Goal: Task Accomplishment & Management: Manage account settings

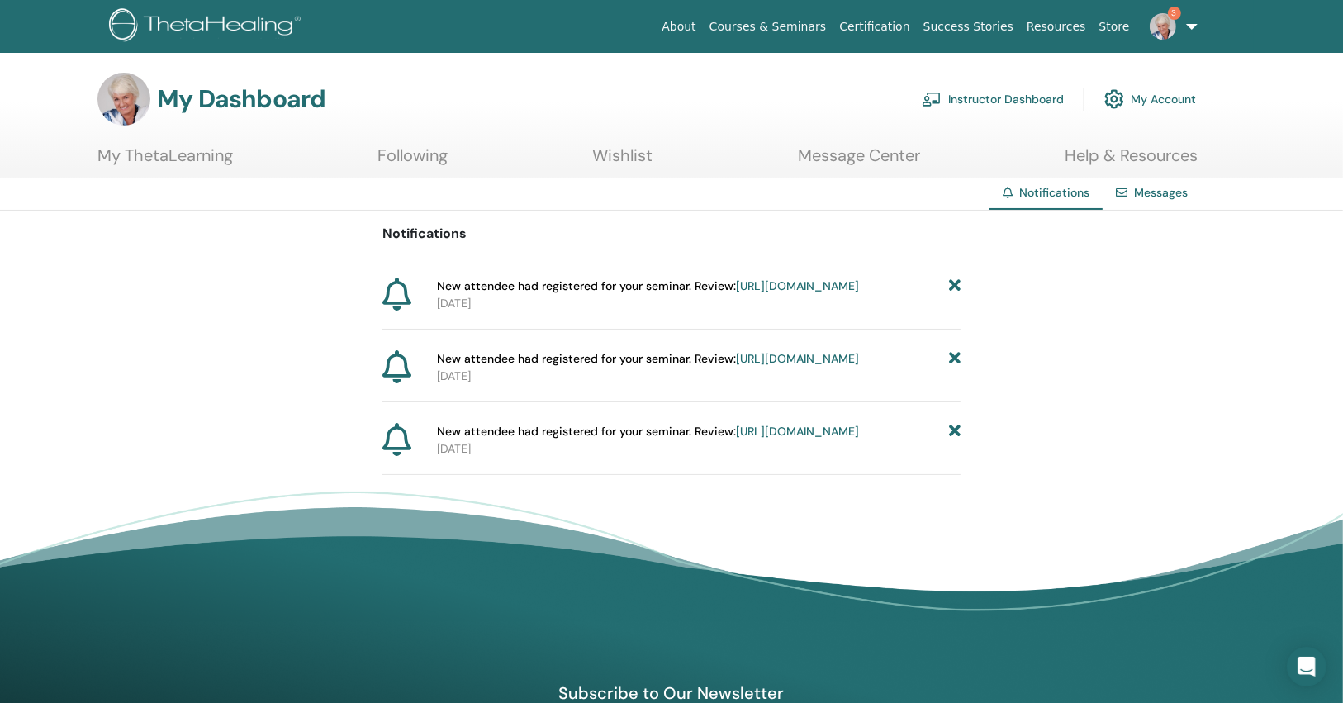
click at [975, 97] on link "Instructor Dashboard" at bounding box center [993, 99] width 142 height 36
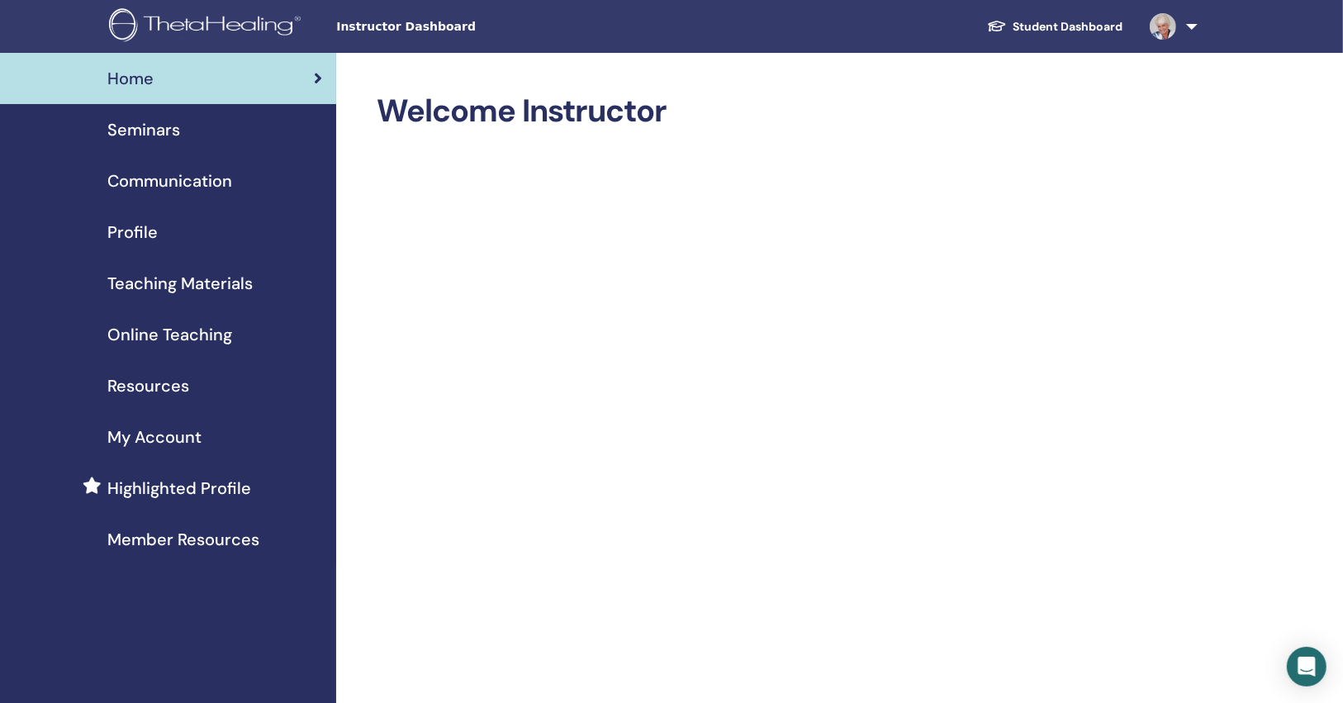
click at [217, 135] on div "Seminars" at bounding box center [168, 129] width 310 height 25
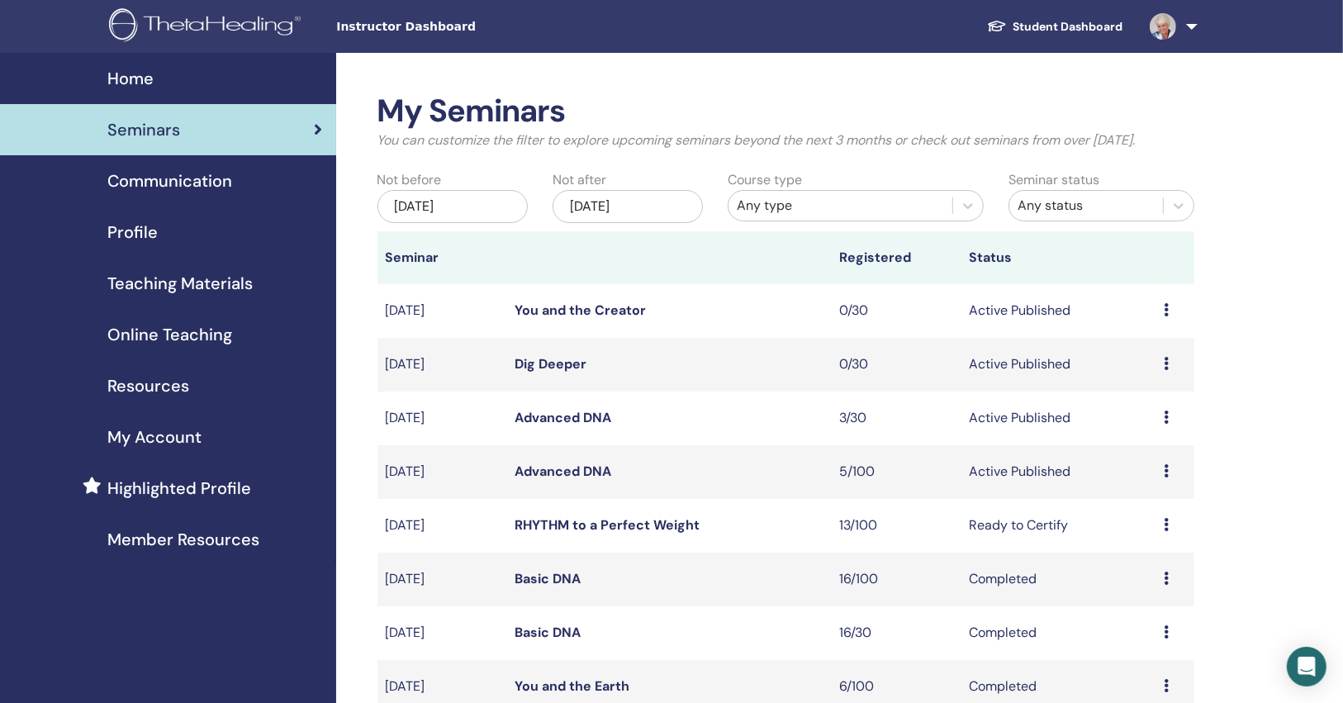
click at [433, 211] on div "Jun/12, 2025" at bounding box center [452, 206] width 150 height 33
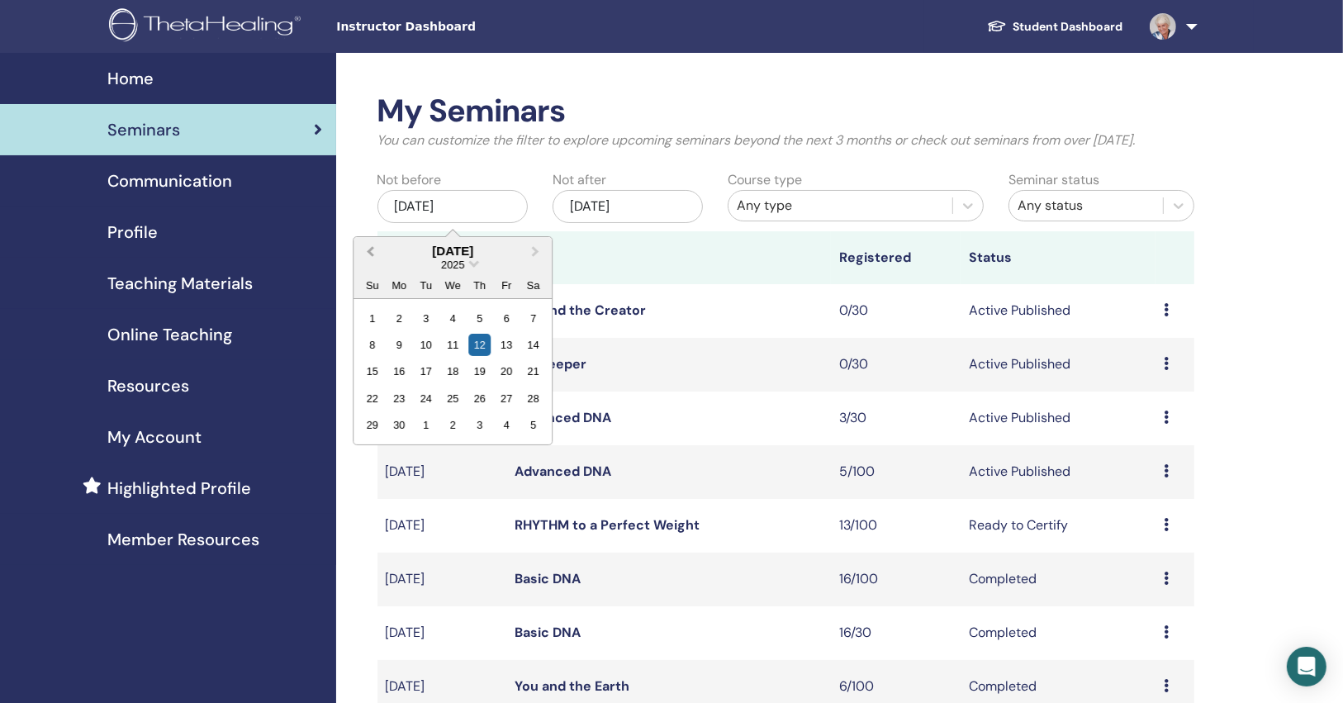
click at [370, 253] on span "Previous Month" at bounding box center [370, 250] width 0 height 17
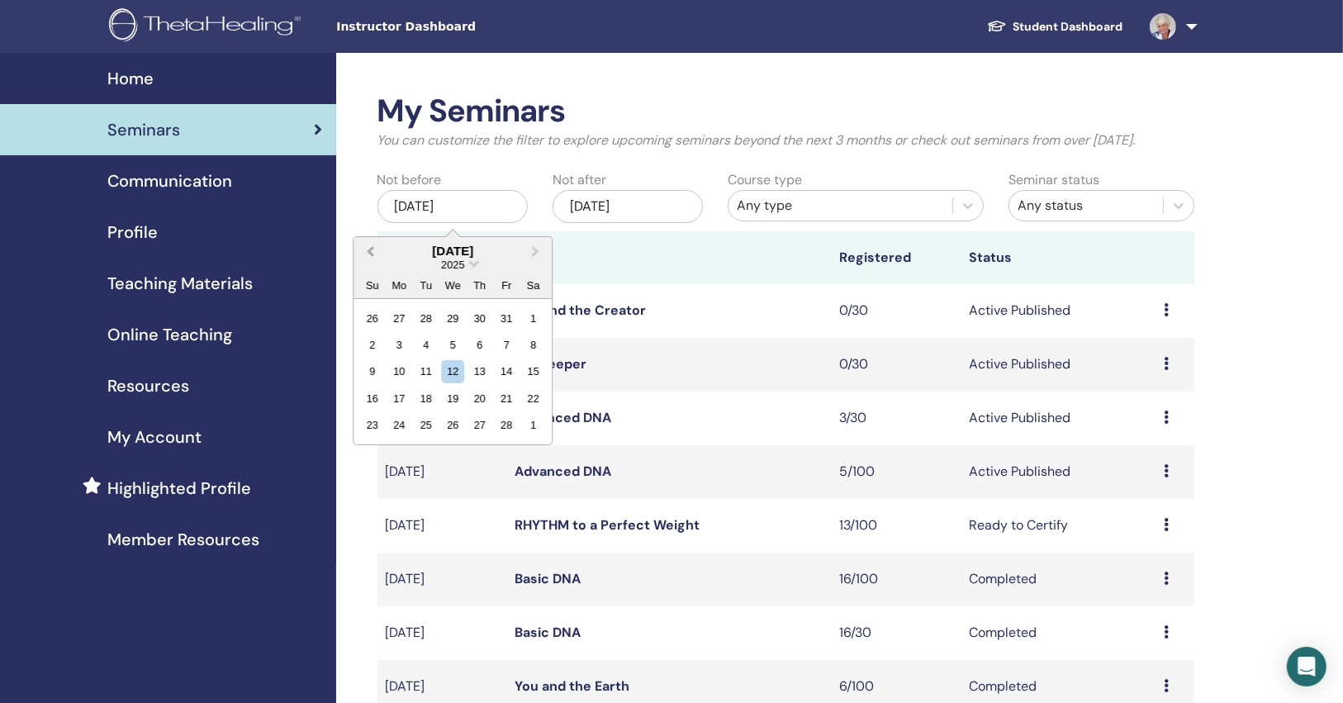
click at [370, 253] on span "Previous Month" at bounding box center [370, 250] width 0 height 17
click at [370, 252] on span "Previous Month" at bounding box center [370, 250] width 0 height 17
click at [375, 313] on div "1" at bounding box center [372, 317] width 22 height 22
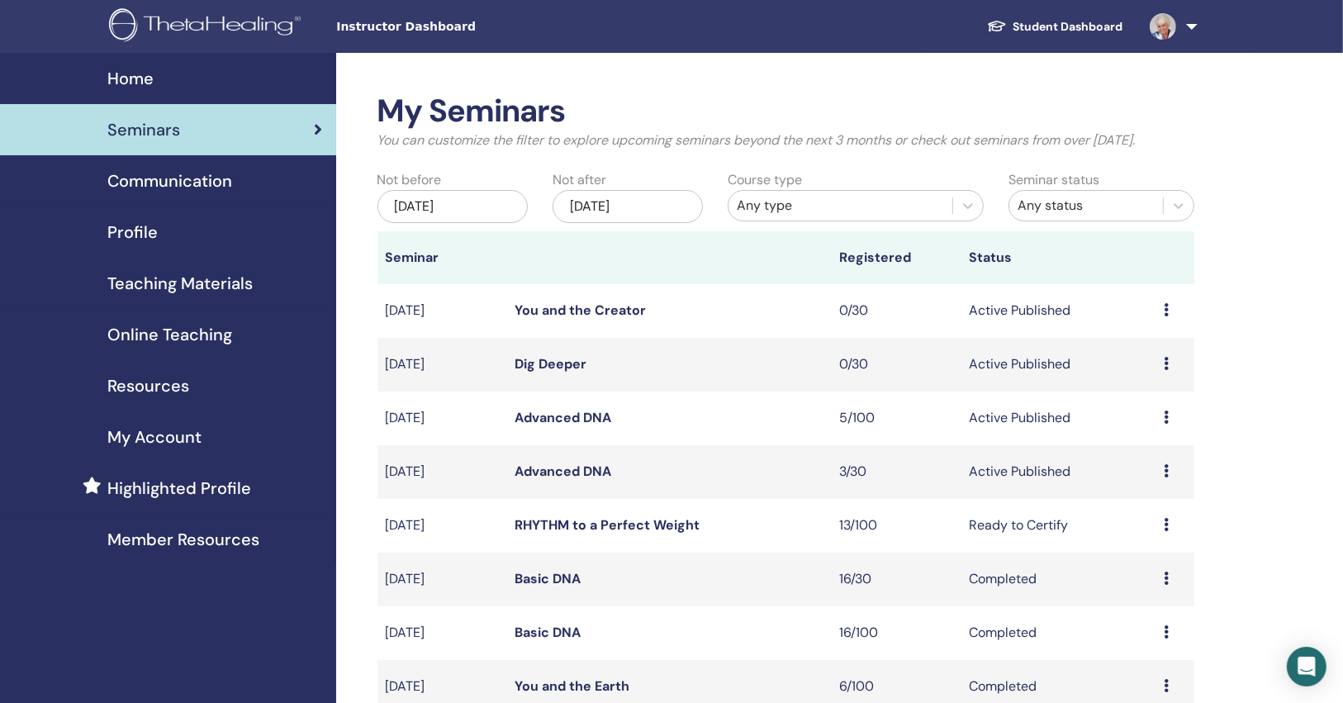
click at [834, 208] on div "Any type" at bounding box center [840, 206] width 207 height 20
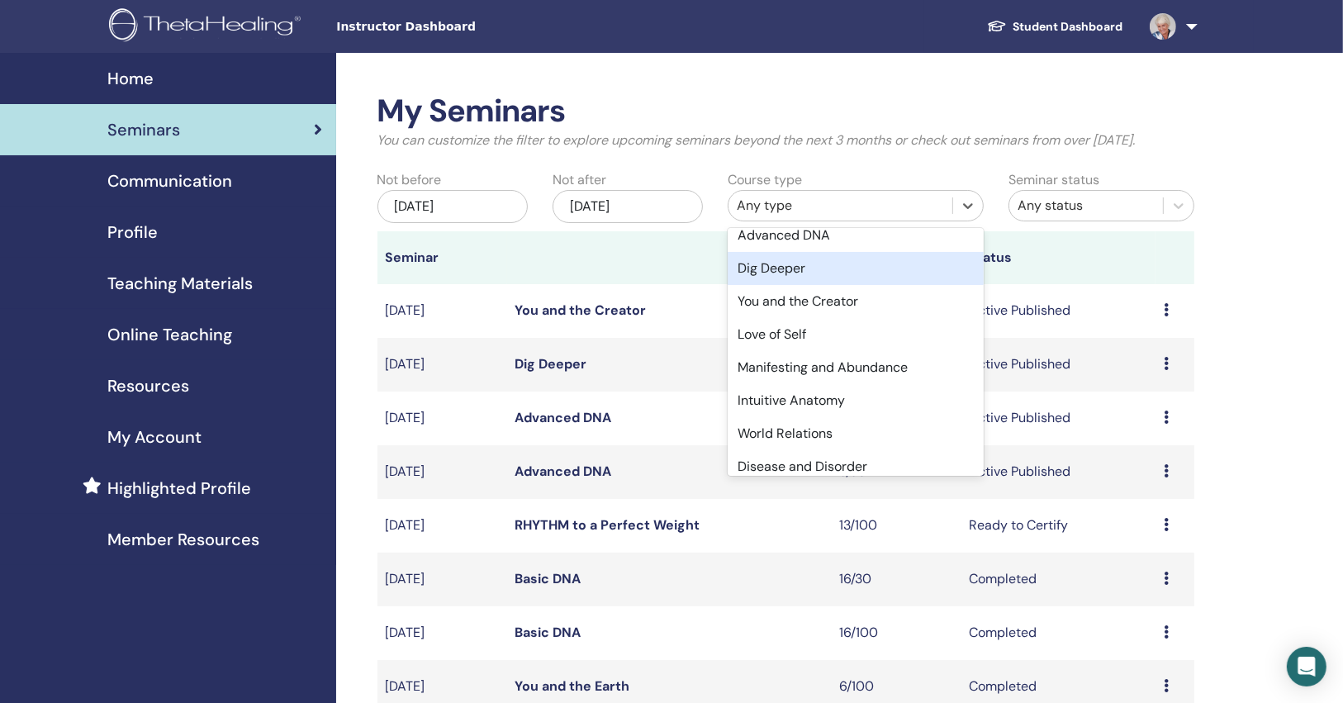
scroll to position [132, 0]
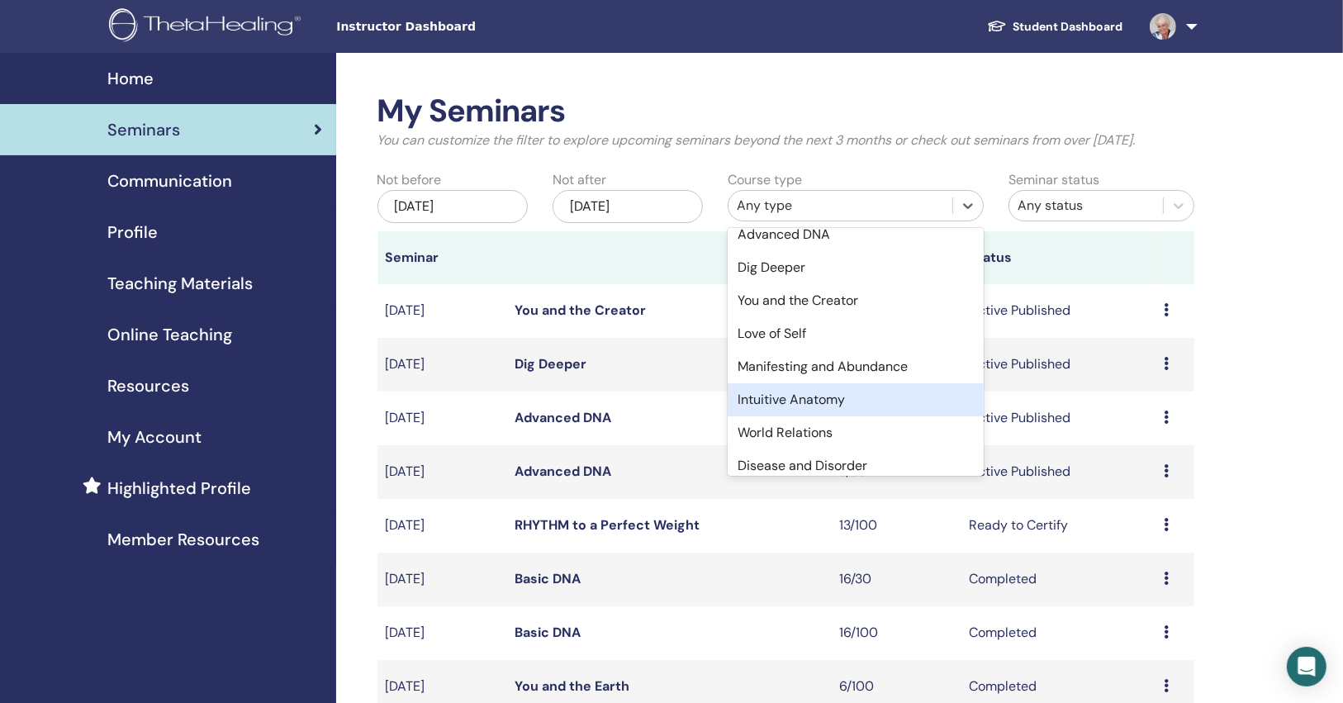
click at [817, 399] on div "Intuitive Anatomy" at bounding box center [856, 399] width 256 height 33
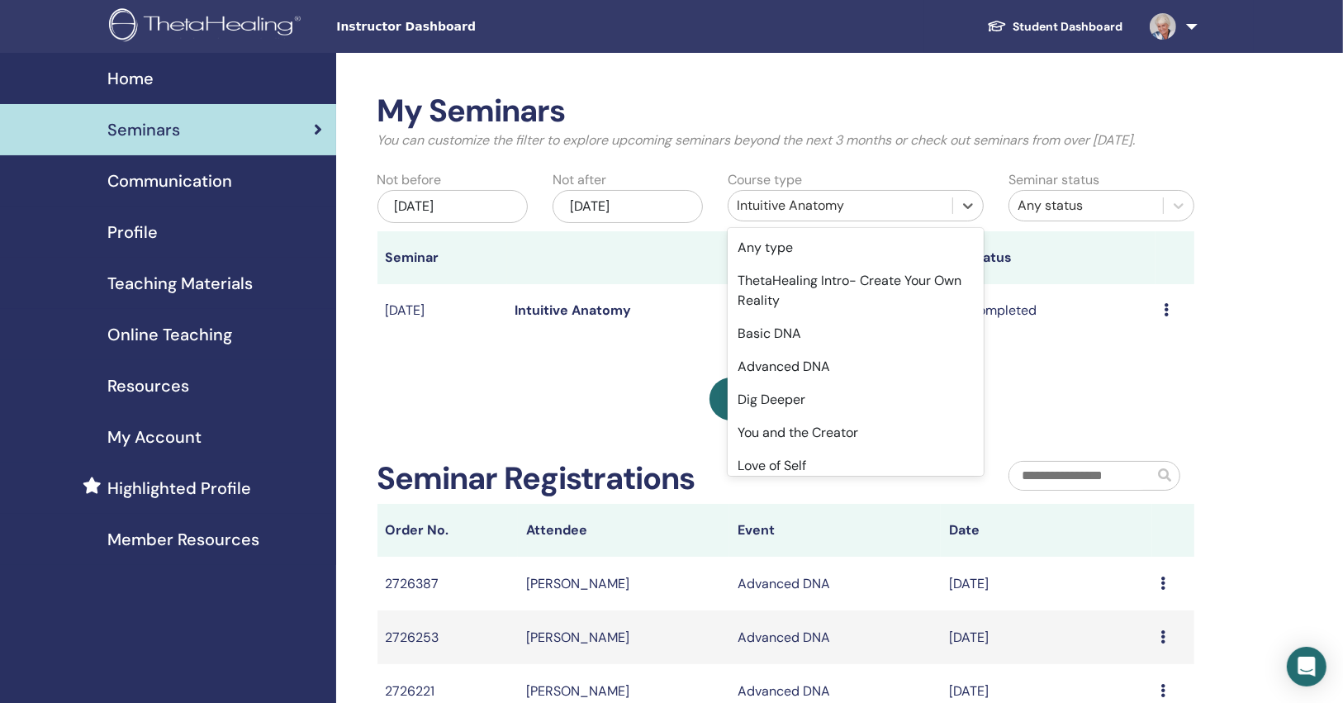
click at [803, 200] on div "Intuitive Anatomy" at bounding box center [840, 206] width 207 height 20
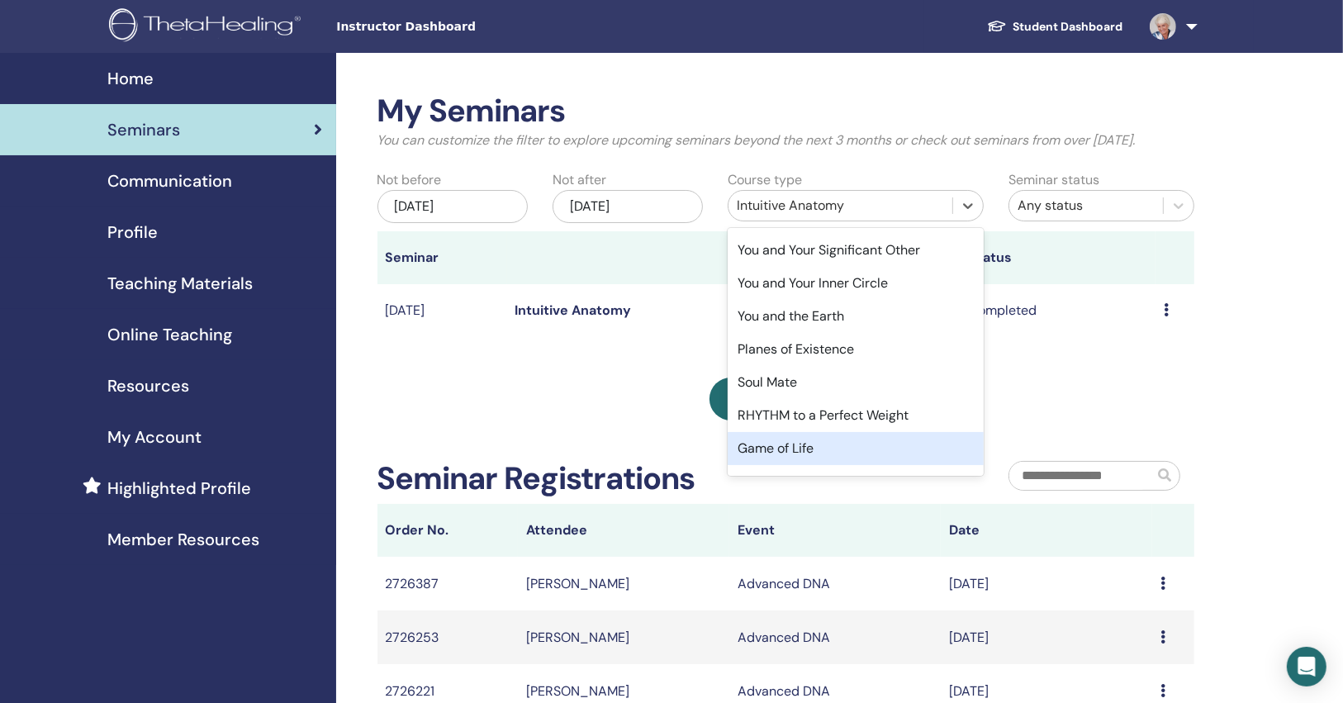
scroll to position [505, 0]
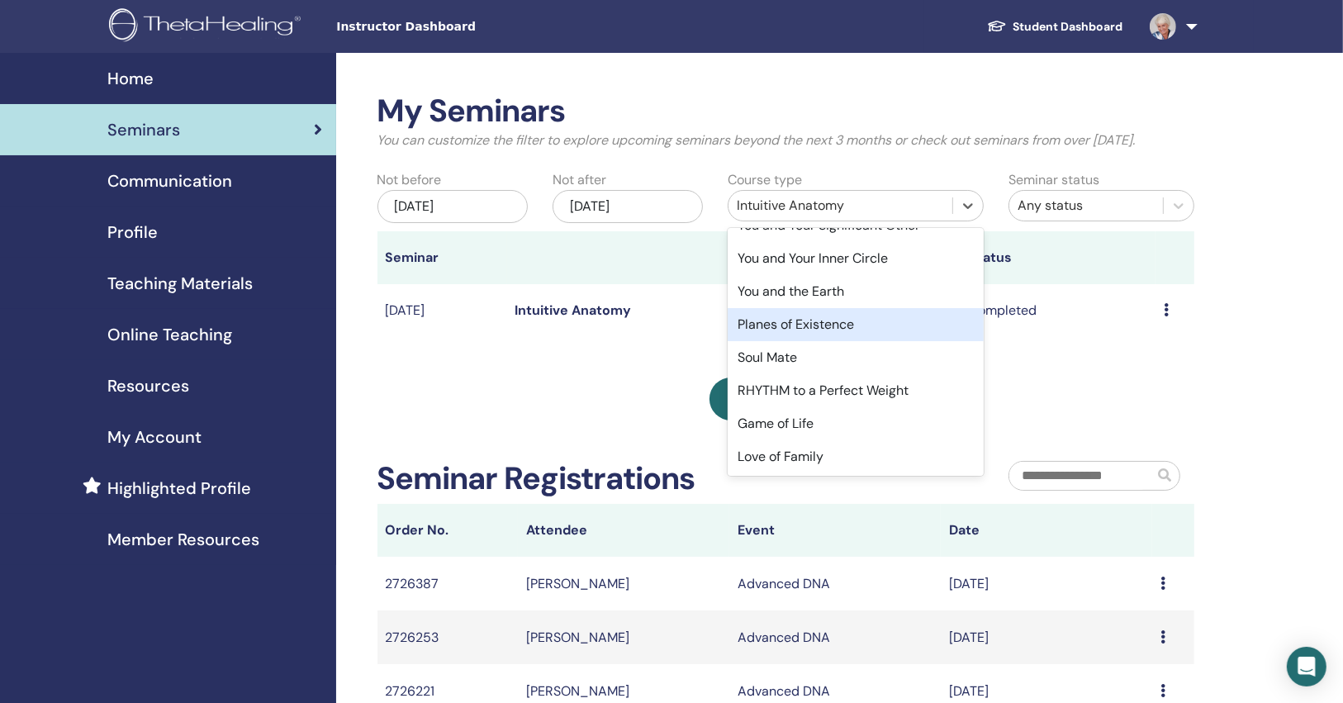
click at [834, 311] on div "Planes of Existence" at bounding box center [856, 324] width 256 height 33
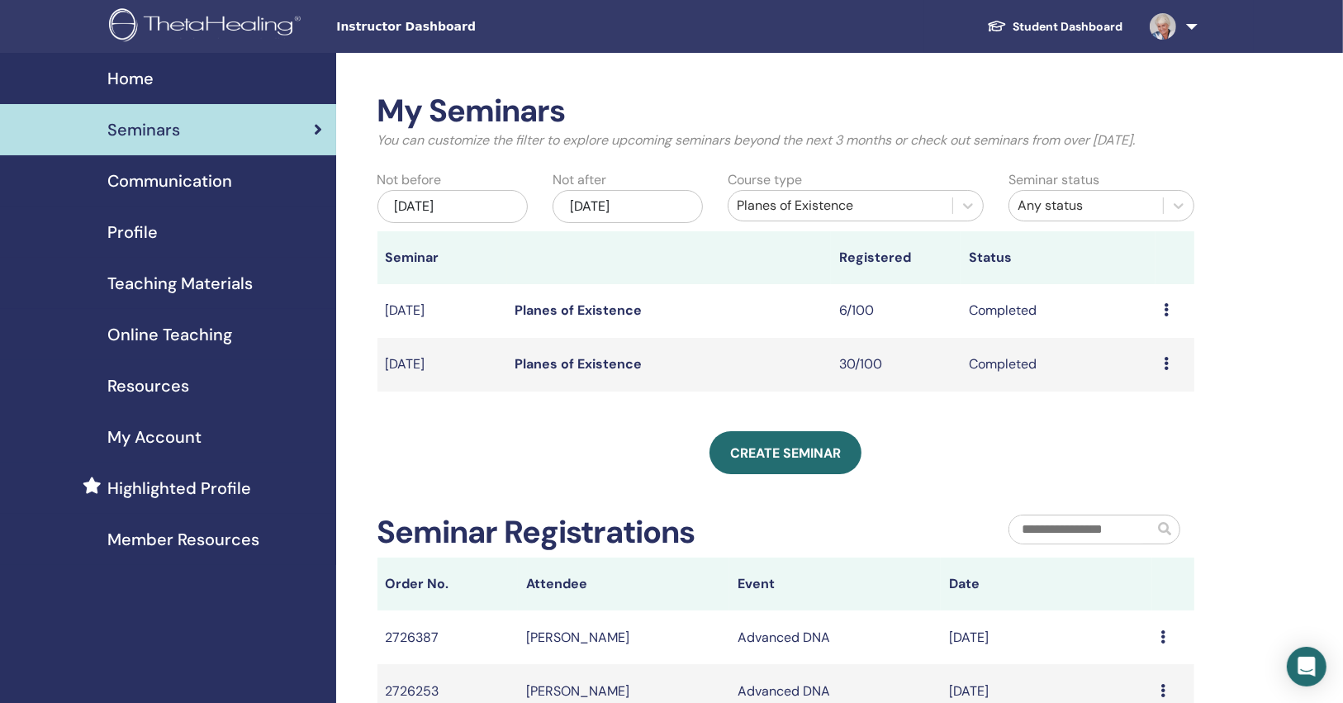
click at [503, 205] on div "Sep/01, 2024" at bounding box center [452, 206] width 150 height 33
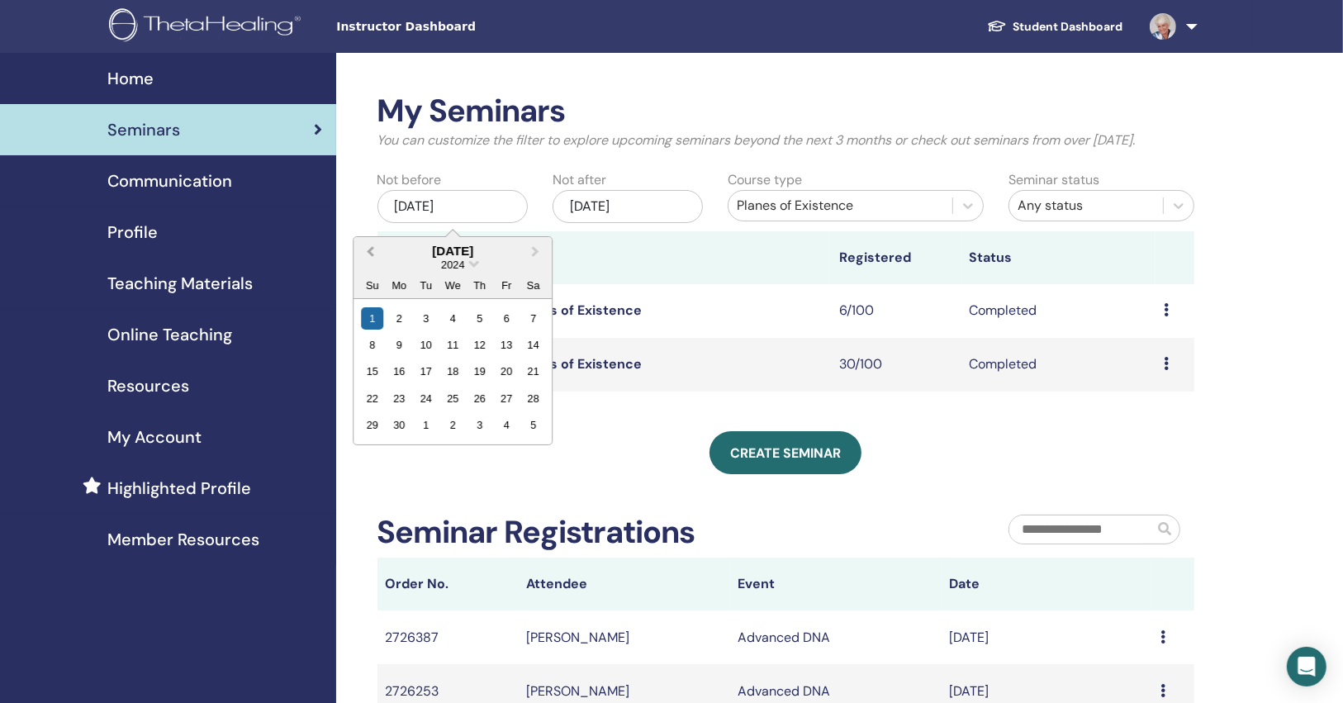
click at [363, 245] on button "Previous Month" at bounding box center [368, 252] width 26 height 26
click at [401, 314] on div "29" at bounding box center [398, 317] width 22 height 22
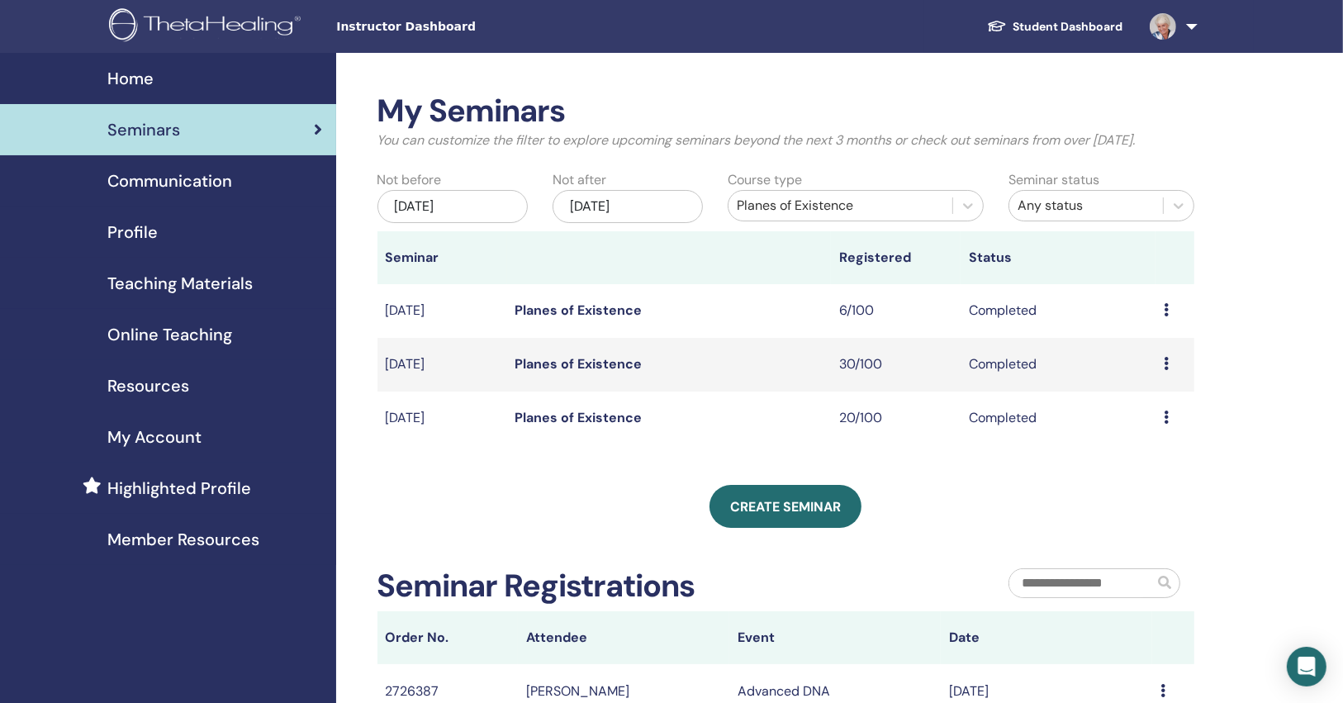
click at [575, 417] on link "Planes of Existence" at bounding box center [578, 417] width 127 height 17
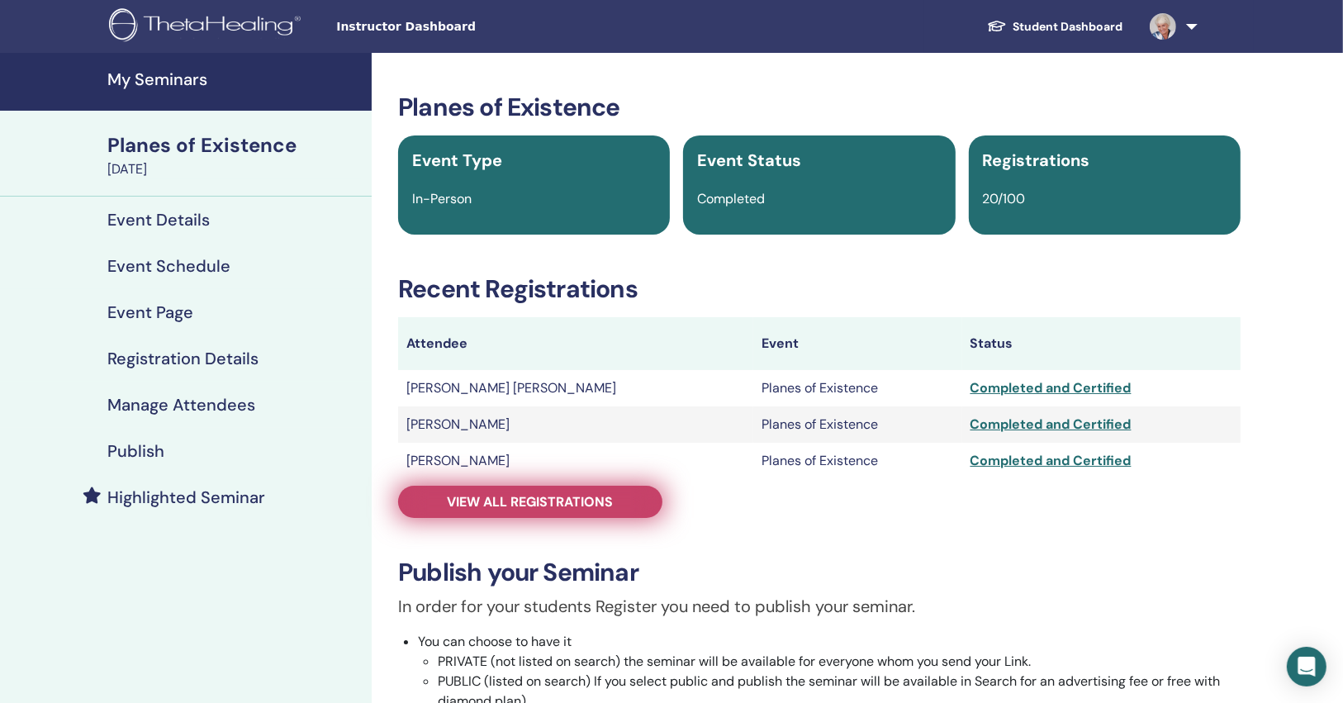
click at [615, 495] on link "View all registrations" at bounding box center [530, 502] width 264 height 32
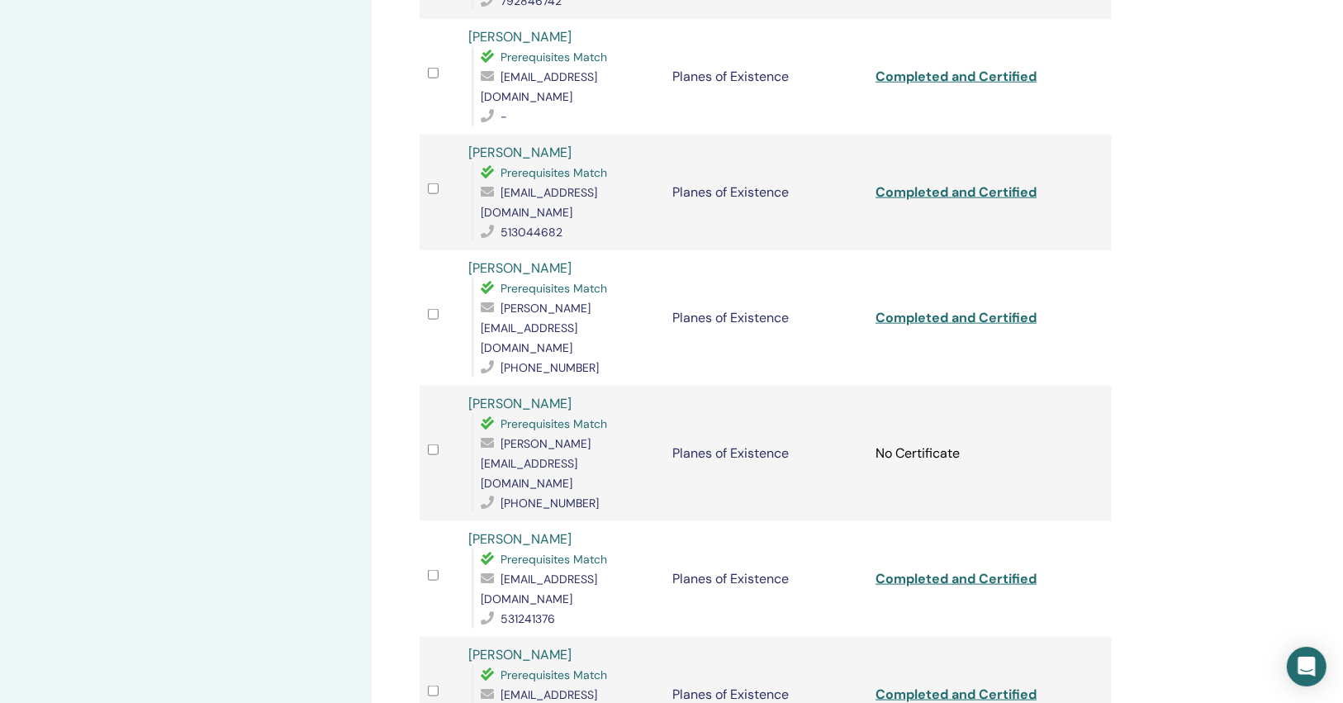
scroll to position [894, 0]
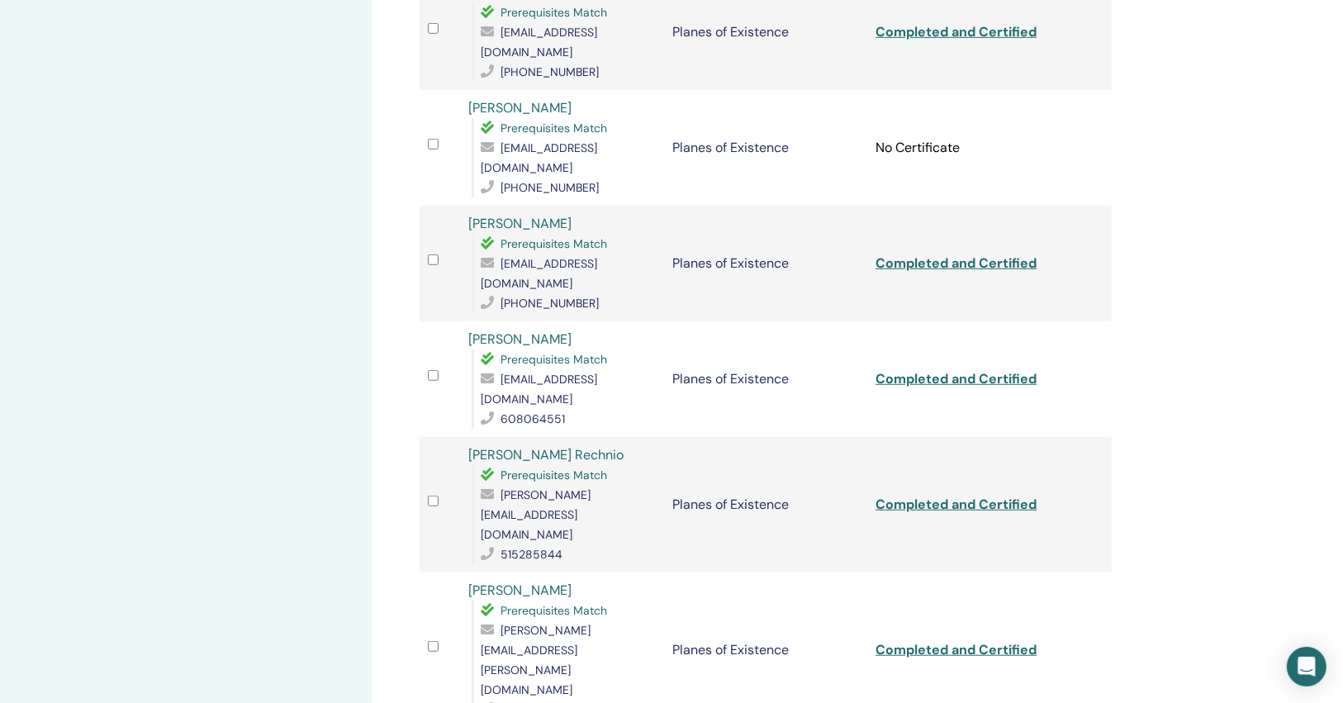
click at [539, 581] on link "Daniela Buzkova" at bounding box center [519, 589] width 103 height 17
